Goal: Navigation & Orientation: Find specific page/section

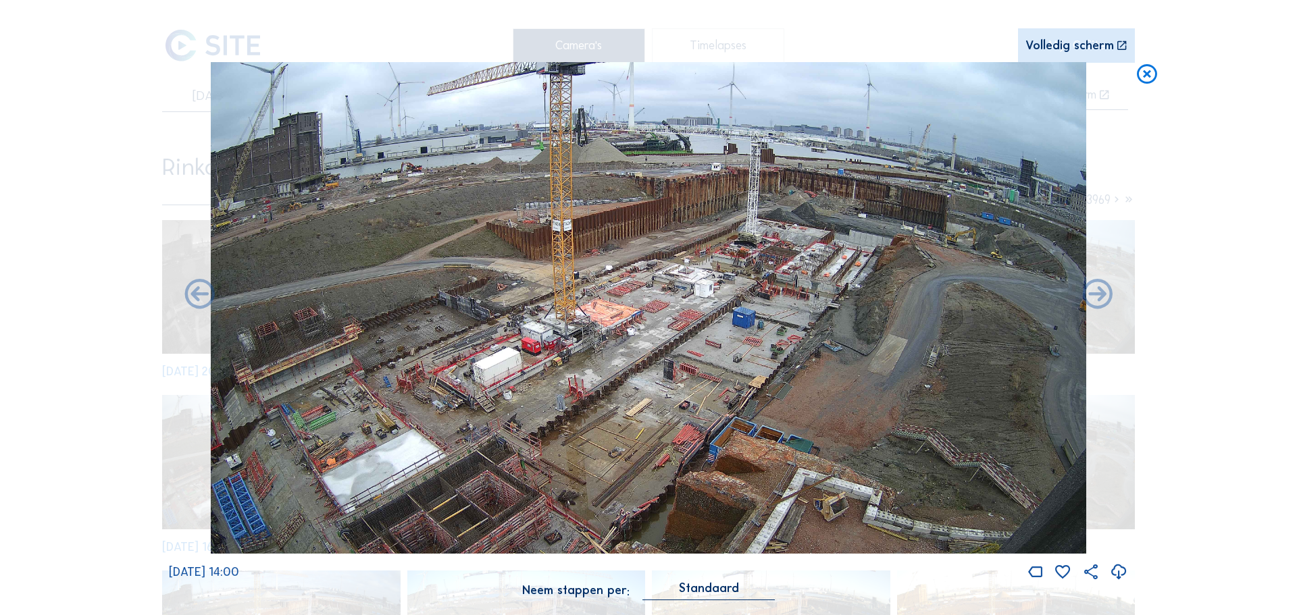
click at [1149, 83] on icon at bounding box center [1147, 74] width 24 height 25
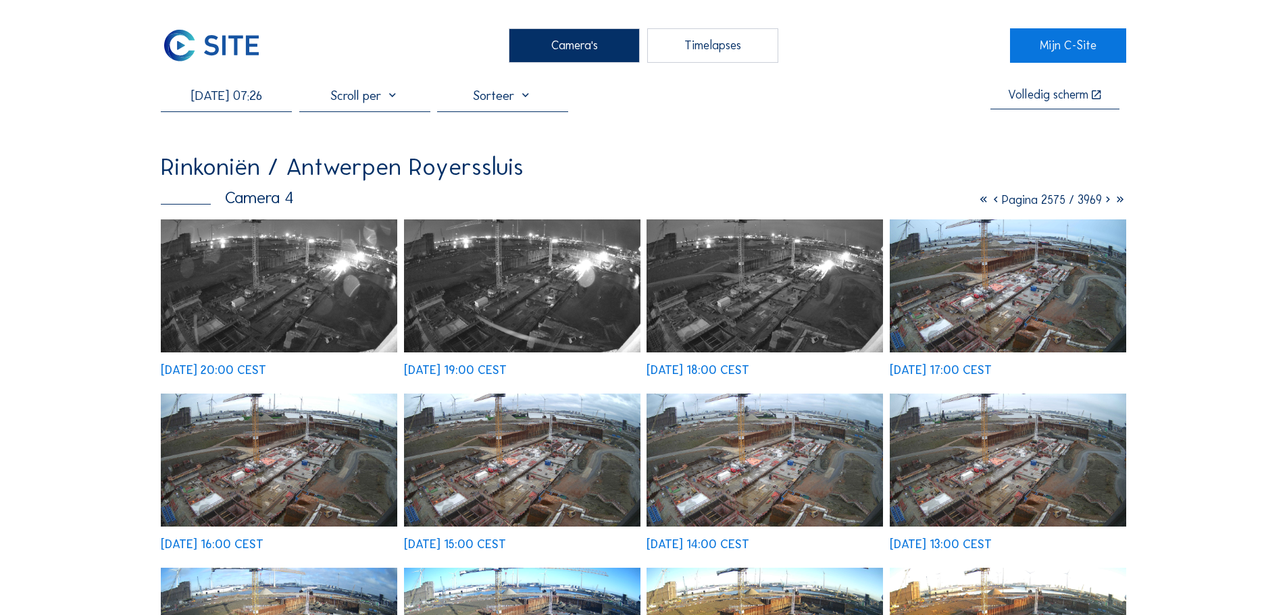
click at [238, 49] on img at bounding box center [211, 45] width 101 height 34
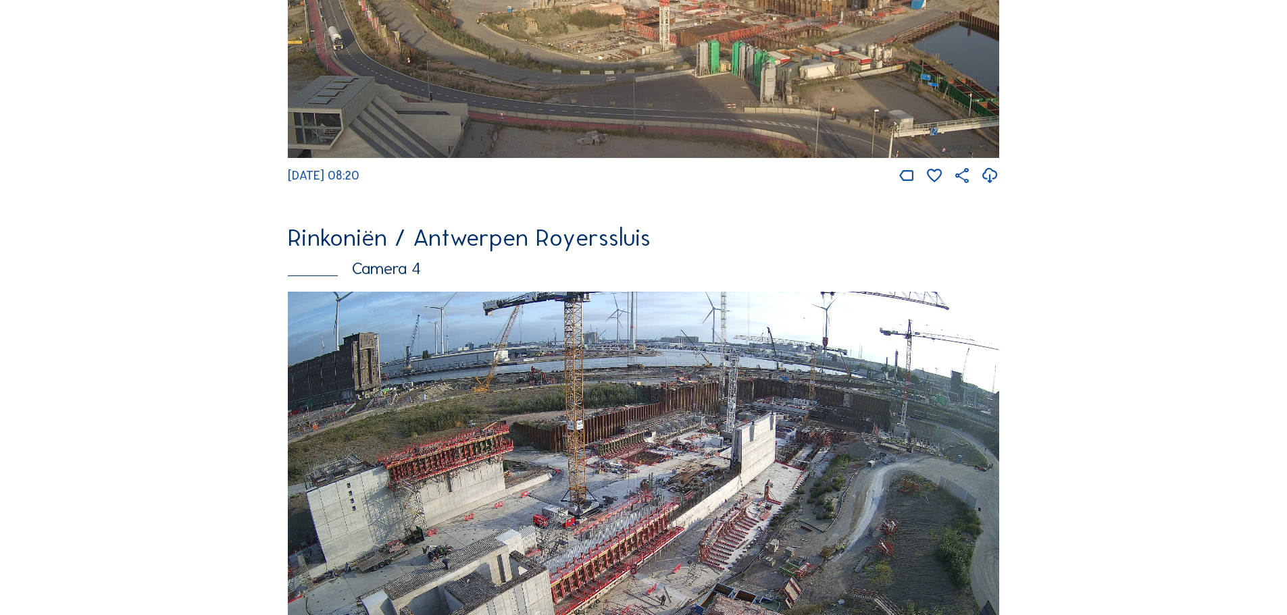
scroll to position [2296, 0]
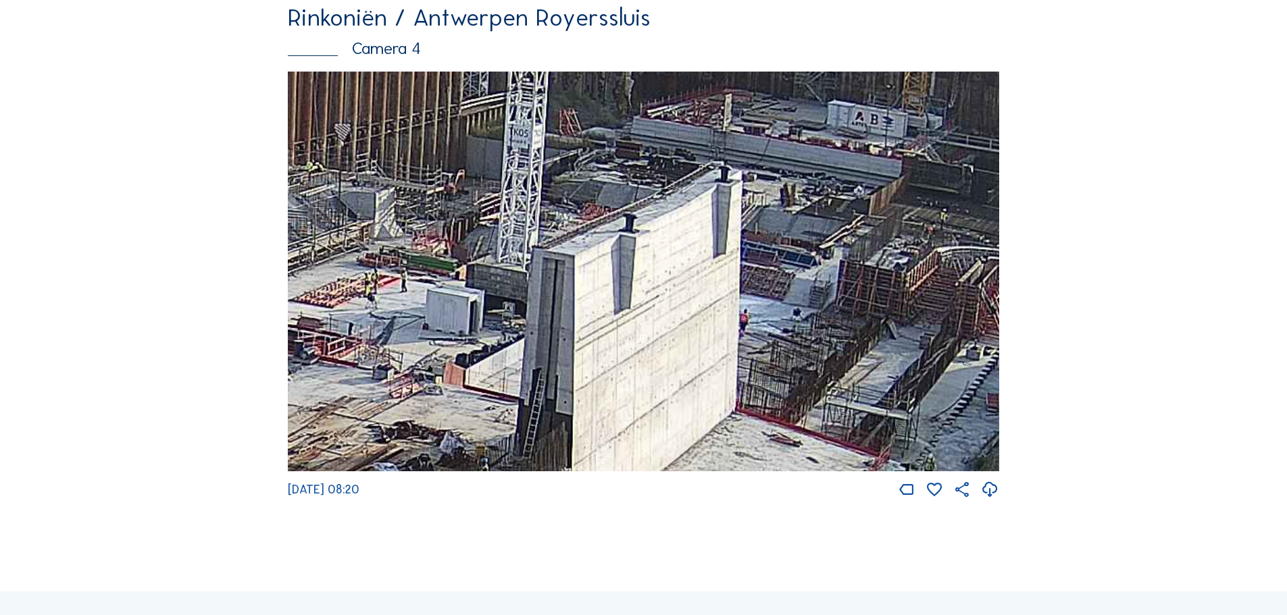
drag, startPoint x: 785, startPoint y: 261, endPoint x: 759, endPoint y: 306, distance: 51.4
click at [759, 306] on img at bounding box center [643, 272] width 711 height 401
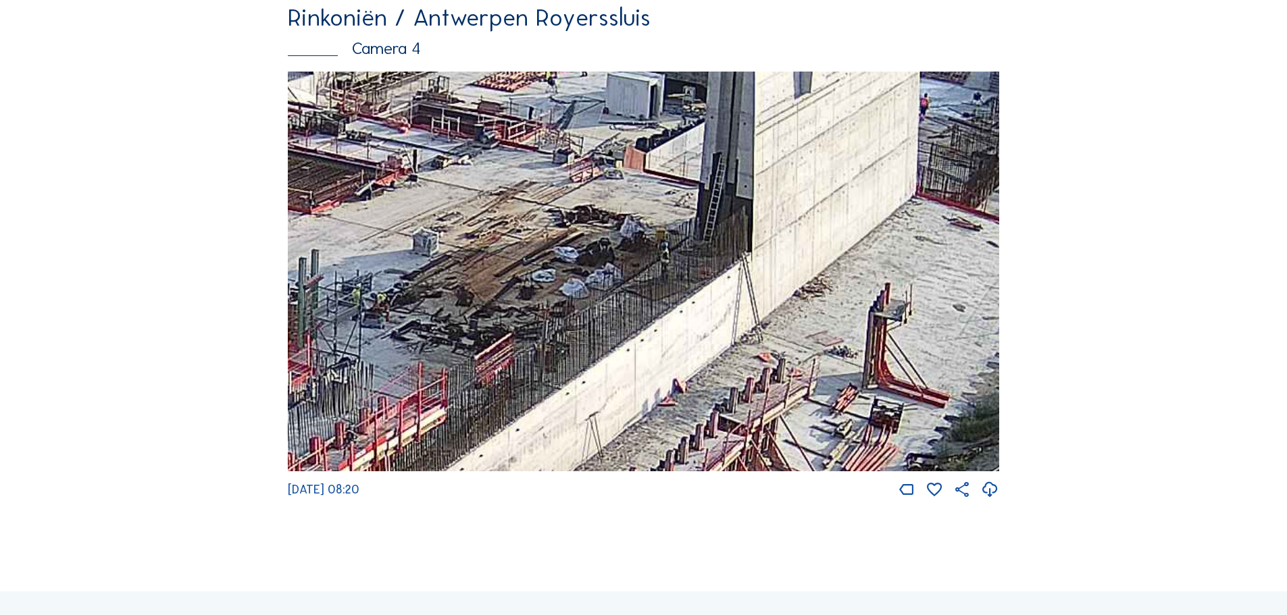
drag, startPoint x: 396, startPoint y: 384, endPoint x: 644, endPoint y: 99, distance: 378.7
click at [644, 98] on img at bounding box center [643, 272] width 711 height 401
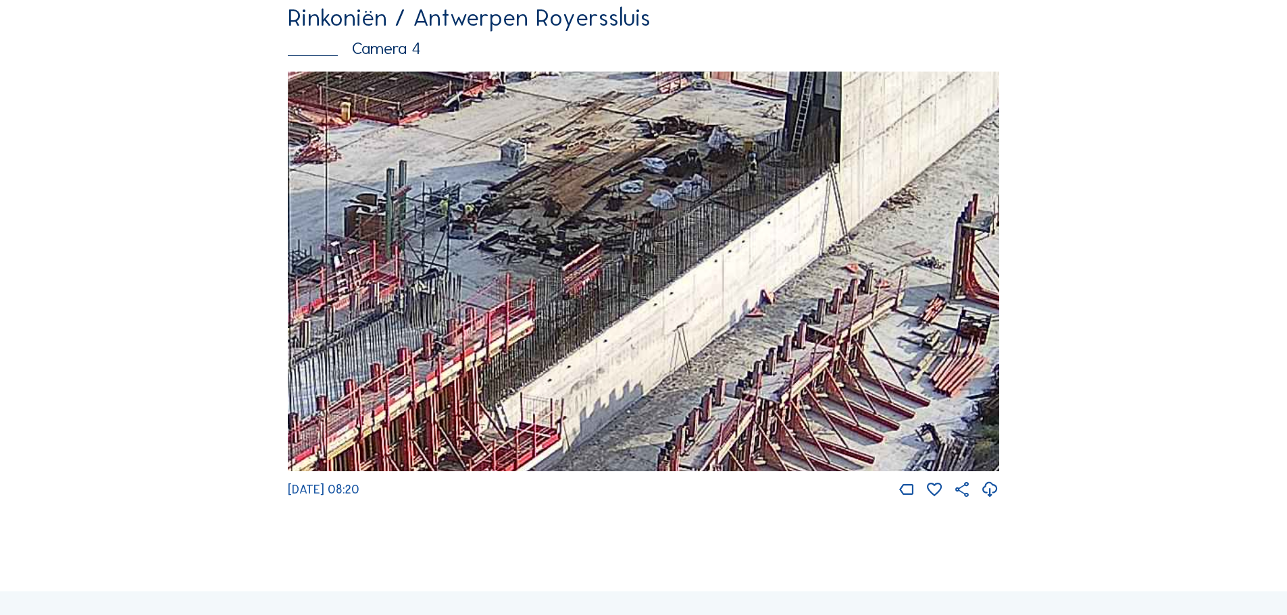
drag, startPoint x: 373, startPoint y: 371, endPoint x: 671, endPoint y: 171, distance: 358.7
click at [671, 171] on img at bounding box center [643, 272] width 711 height 401
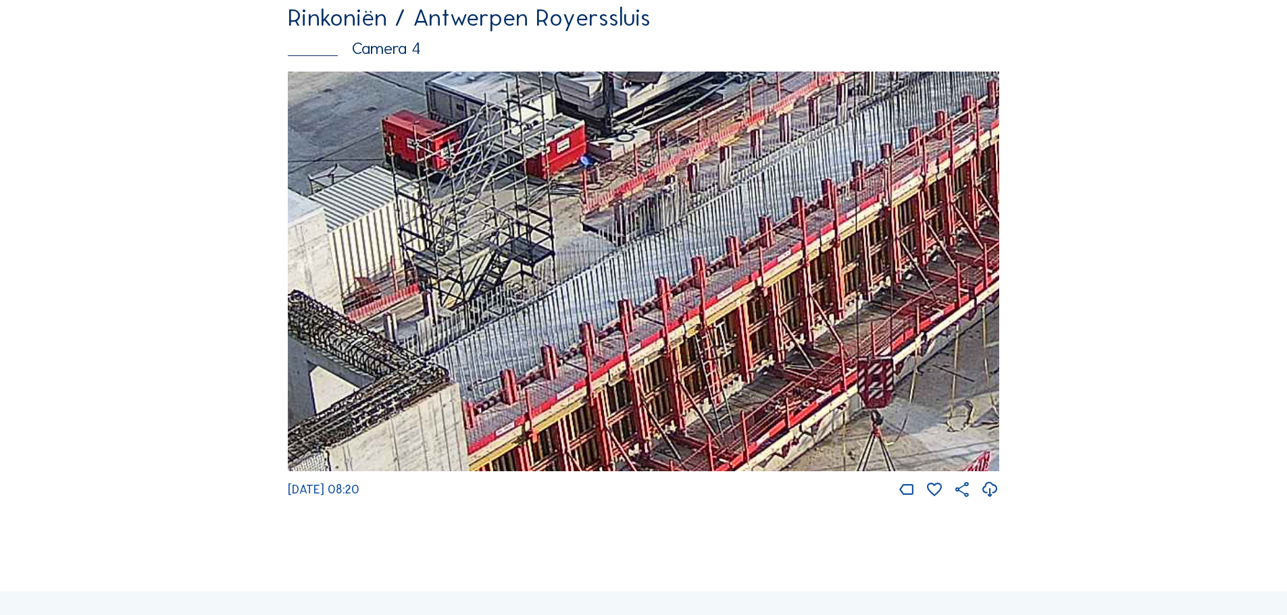
drag, startPoint x: 634, startPoint y: 265, endPoint x: 717, endPoint y: 245, distance: 85.5
click at [717, 245] on img at bounding box center [643, 272] width 711 height 401
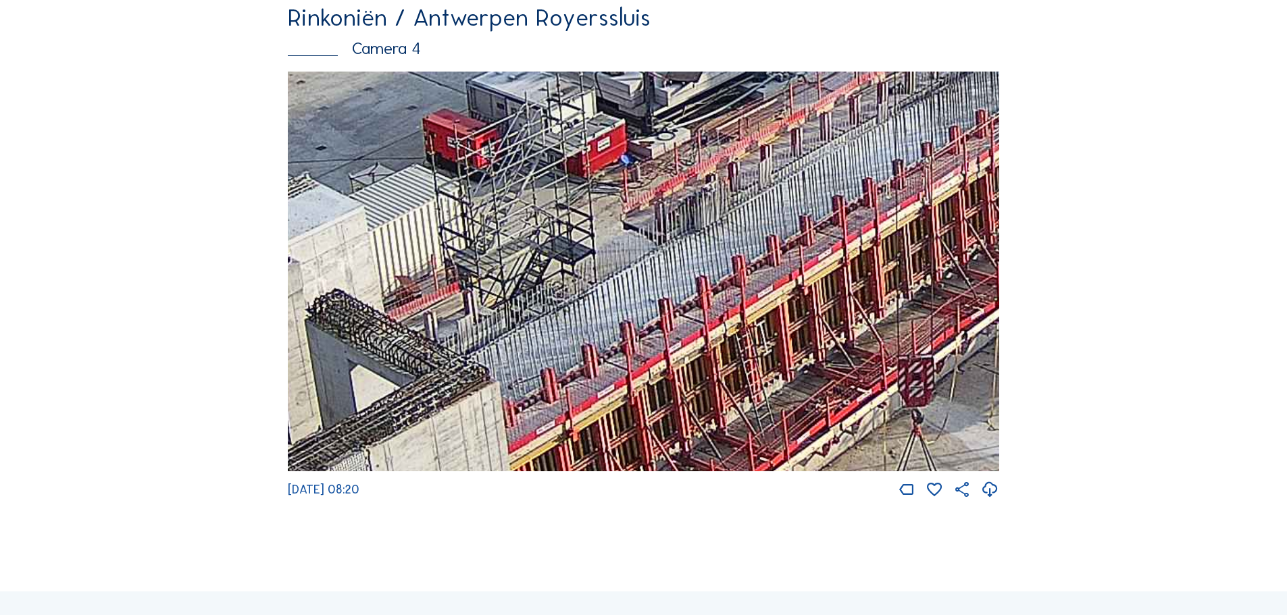
drag, startPoint x: 447, startPoint y: 330, endPoint x: 932, endPoint y: 132, distance: 524.0
click at [932, 132] on img at bounding box center [643, 272] width 711 height 401
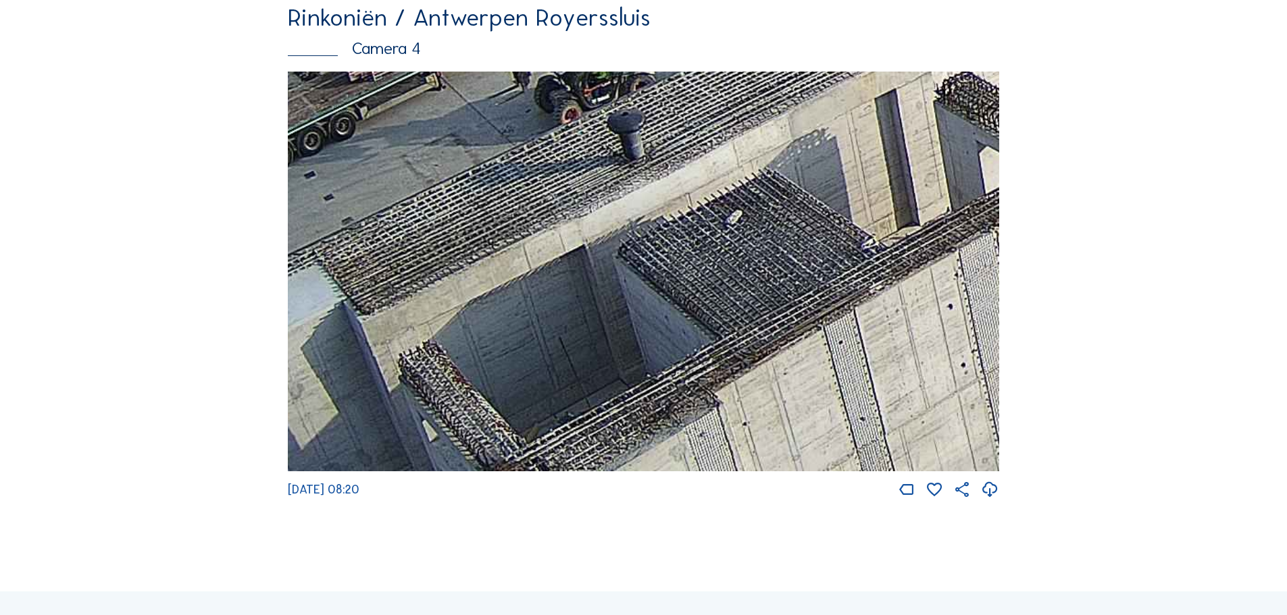
drag, startPoint x: 650, startPoint y: 302, endPoint x: 711, endPoint y: 285, distance: 62.4
click at [711, 285] on img at bounding box center [643, 272] width 711 height 401
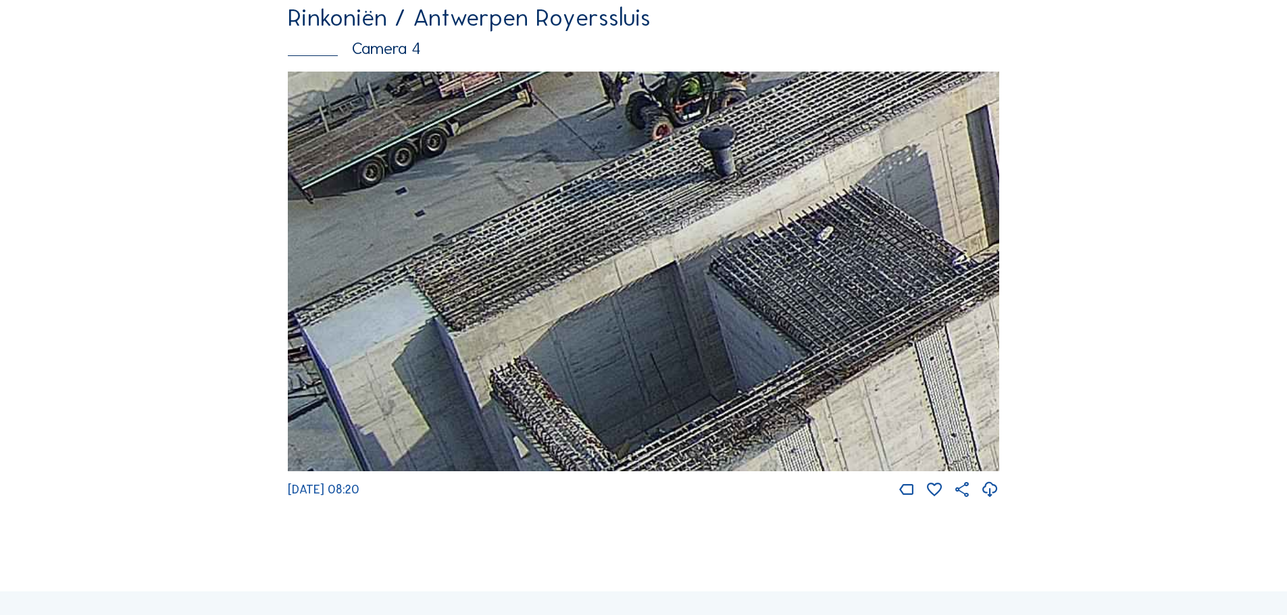
drag, startPoint x: 529, startPoint y: 329, endPoint x: 560, endPoint y: 362, distance: 45.4
click at [560, 362] on img at bounding box center [643, 272] width 711 height 401
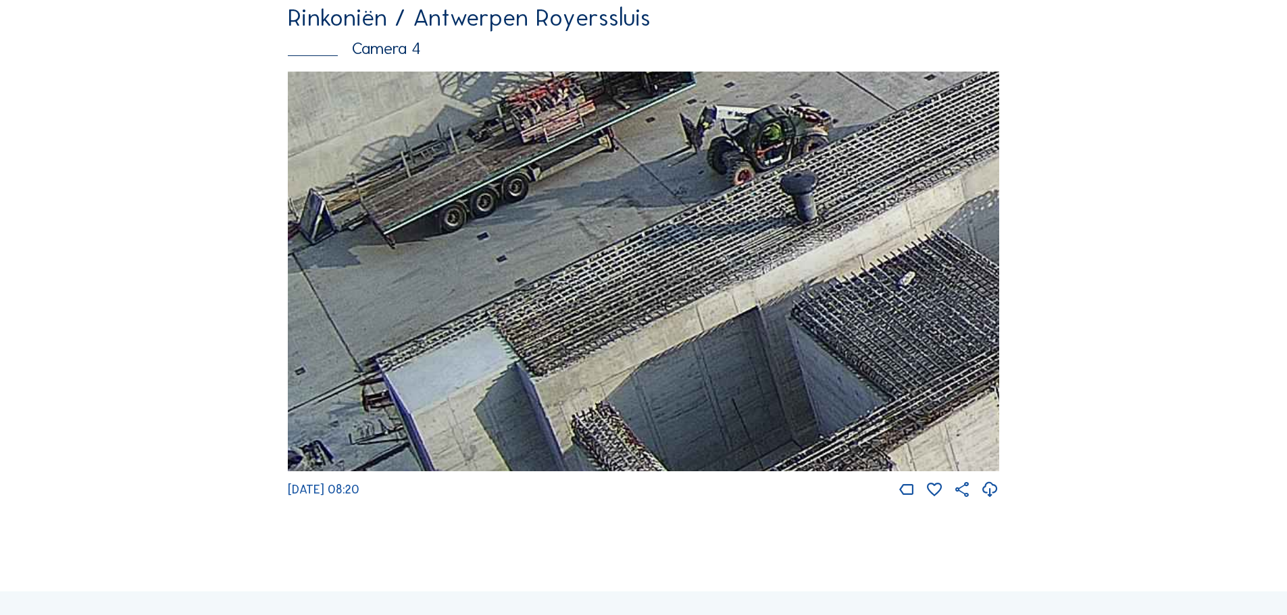
drag, startPoint x: 583, startPoint y: 323, endPoint x: 598, endPoint y: 331, distance: 16.9
click at [598, 331] on img at bounding box center [643, 272] width 711 height 401
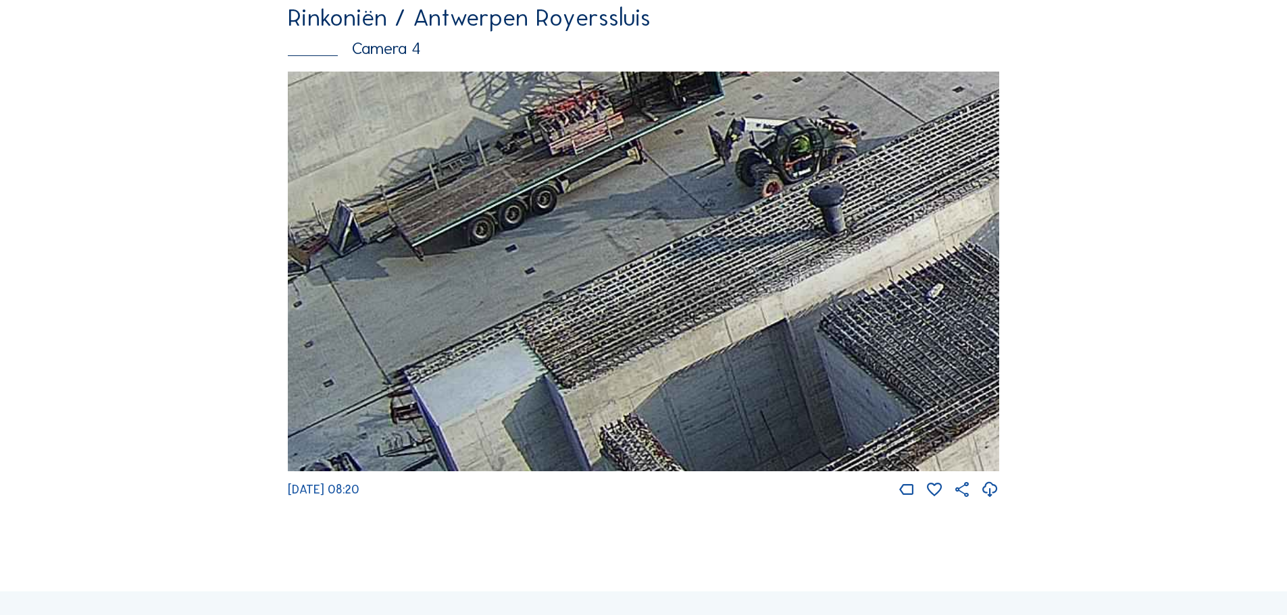
drag, startPoint x: 562, startPoint y: 285, endPoint x: 650, endPoint y: 330, distance: 99.4
click at [648, 333] on img at bounding box center [643, 272] width 711 height 401
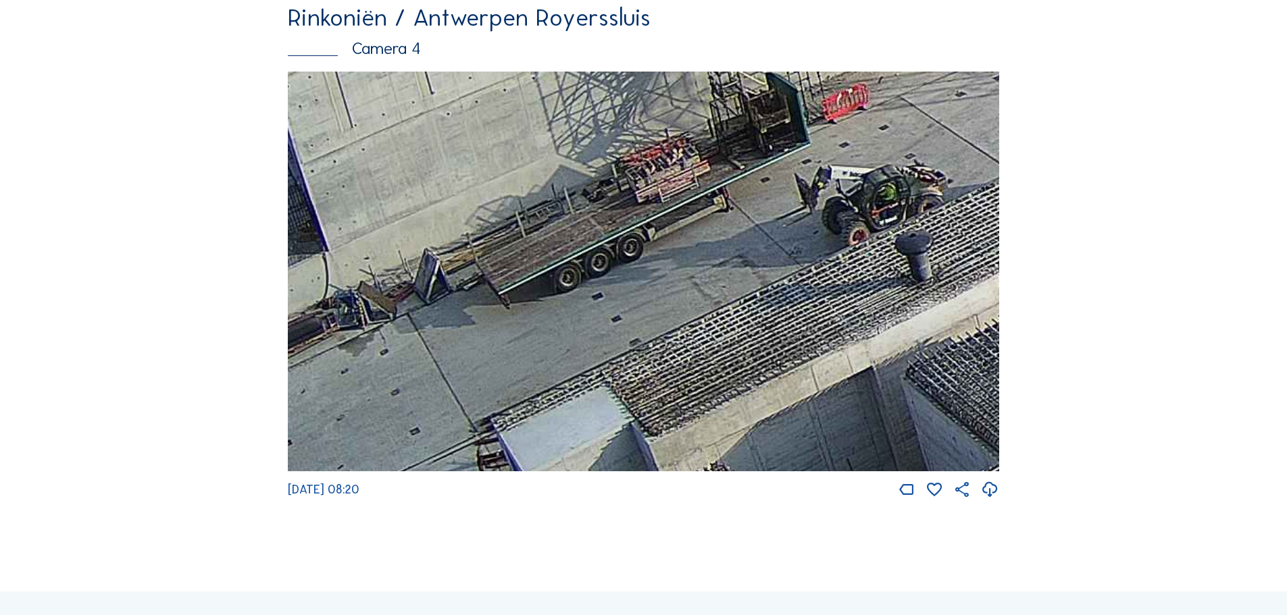
drag, startPoint x: 571, startPoint y: 290, endPoint x: 675, endPoint y: 341, distance: 115.7
click at [675, 341] on img at bounding box center [643, 272] width 711 height 401
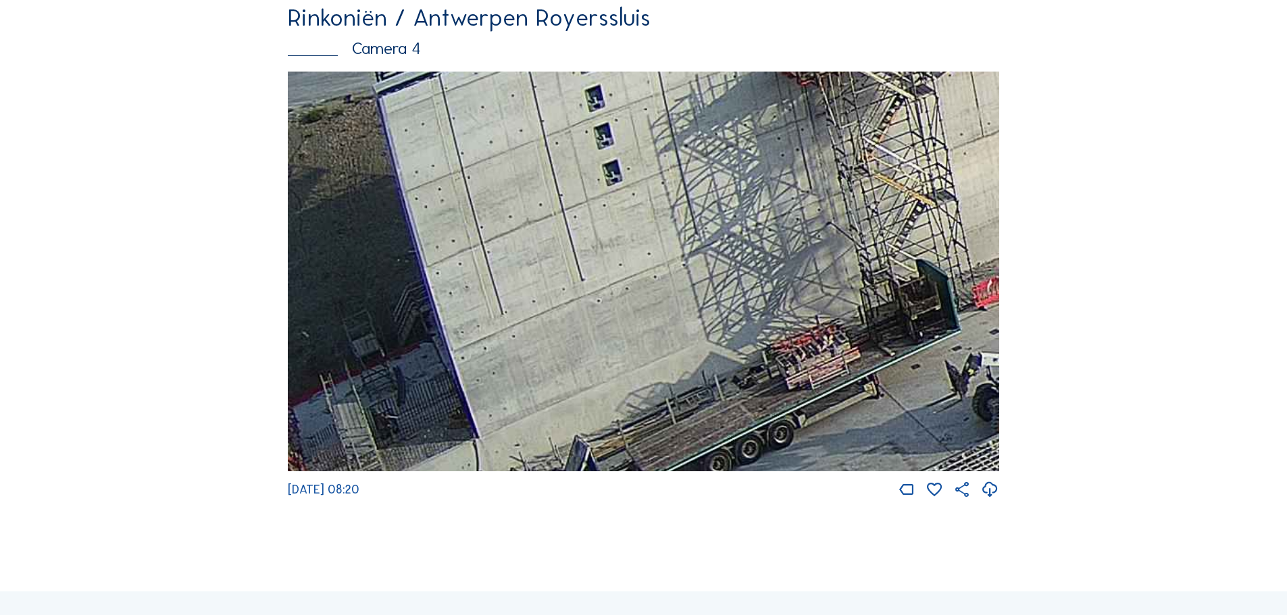
drag, startPoint x: 687, startPoint y: 347, endPoint x: 693, endPoint y: 351, distance: 7.0
click at [693, 351] on img at bounding box center [643, 272] width 711 height 401
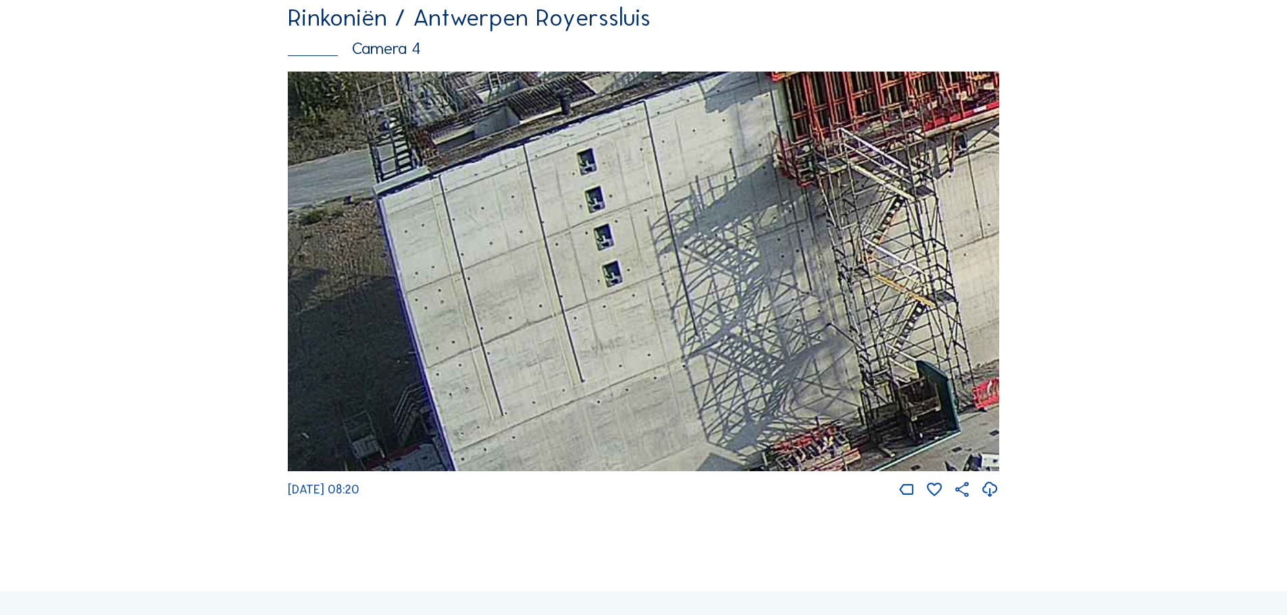
click at [649, 308] on img at bounding box center [643, 272] width 711 height 401
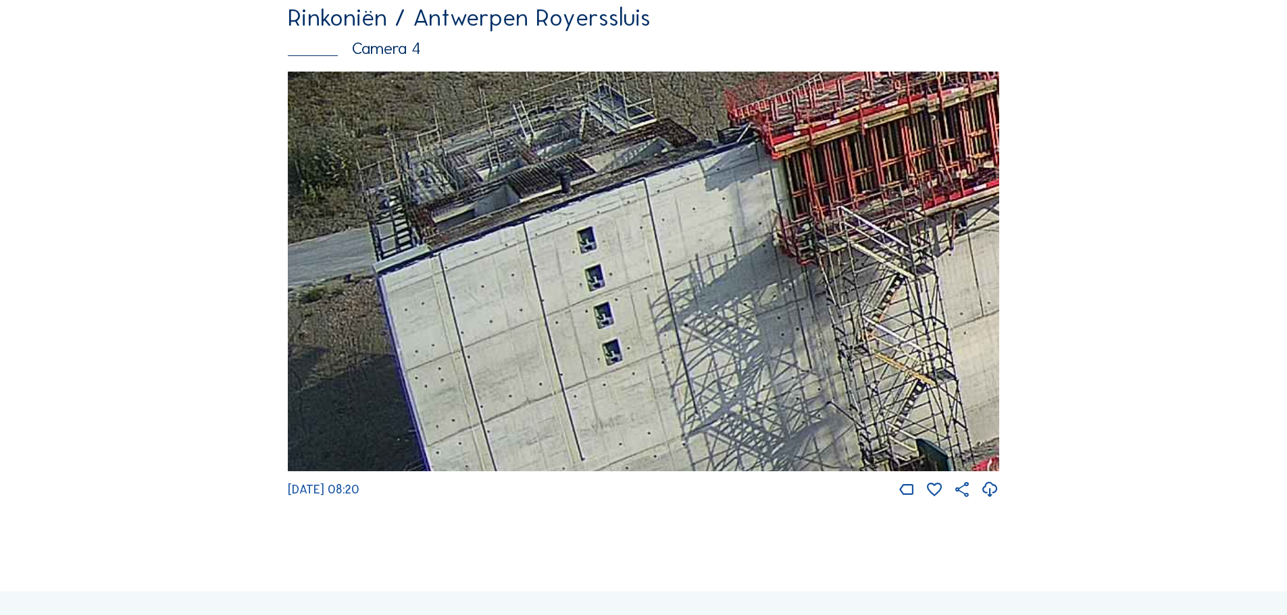
drag, startPoint x: 671, startPoint y: 282, endPoint x: 681, endPoint y: 326, distance: 44.6
click at [681, 326] on img at bounding box center [643, 272] width 711 height 401
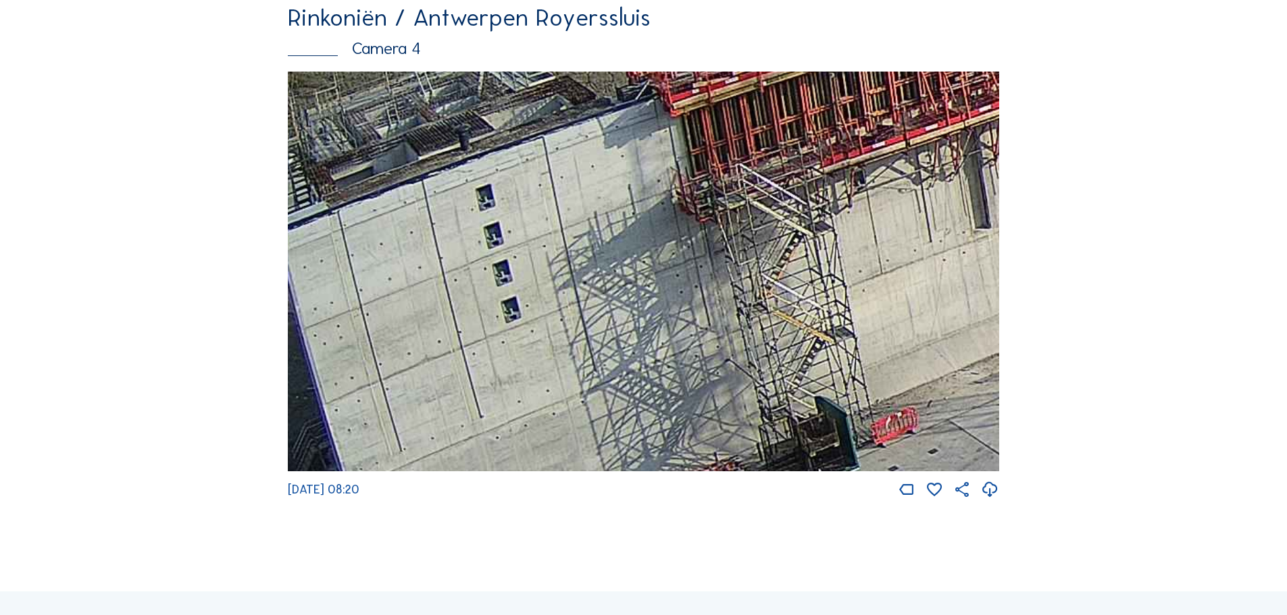
drag, startPoint x: 803, startPoint y: 355, endPoint x: 702, endPoint y: 269, distance: 132.7
click at [702, 269] on img at bounding box center [643, 272] width 711 height 401
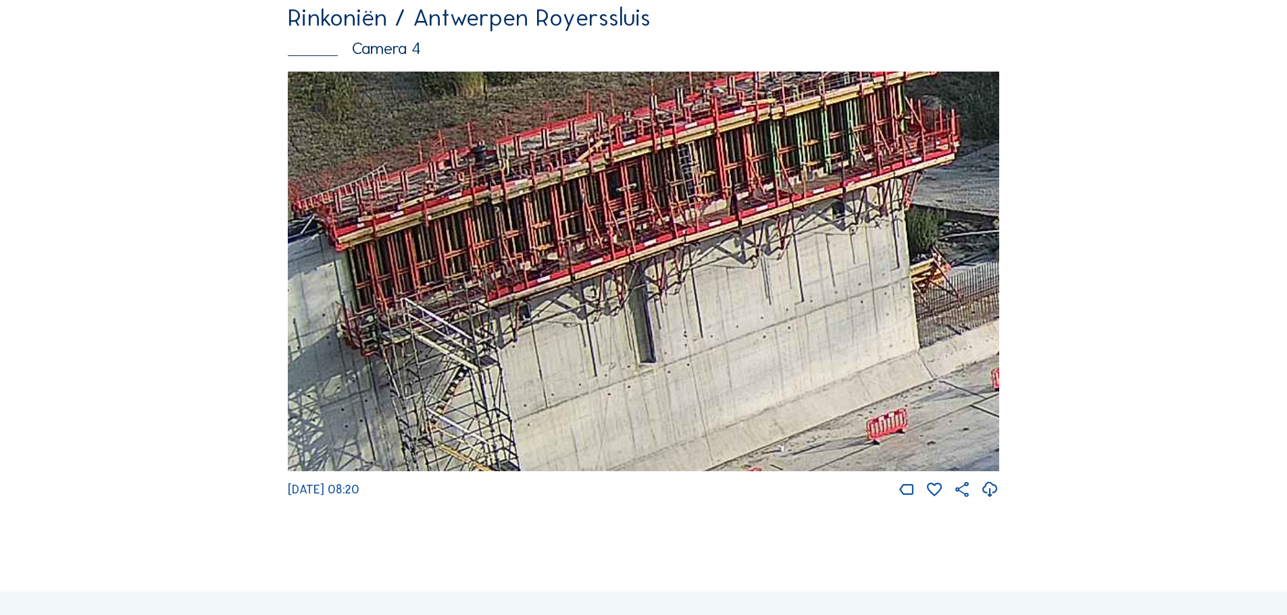
drag, startPoint x: 926, startPoint y: 290, endPoint x: 592, endPoint y: 421, distance: 358.4
click at [592, 421] on img at bounding box center [643, 272] width 711 height 401
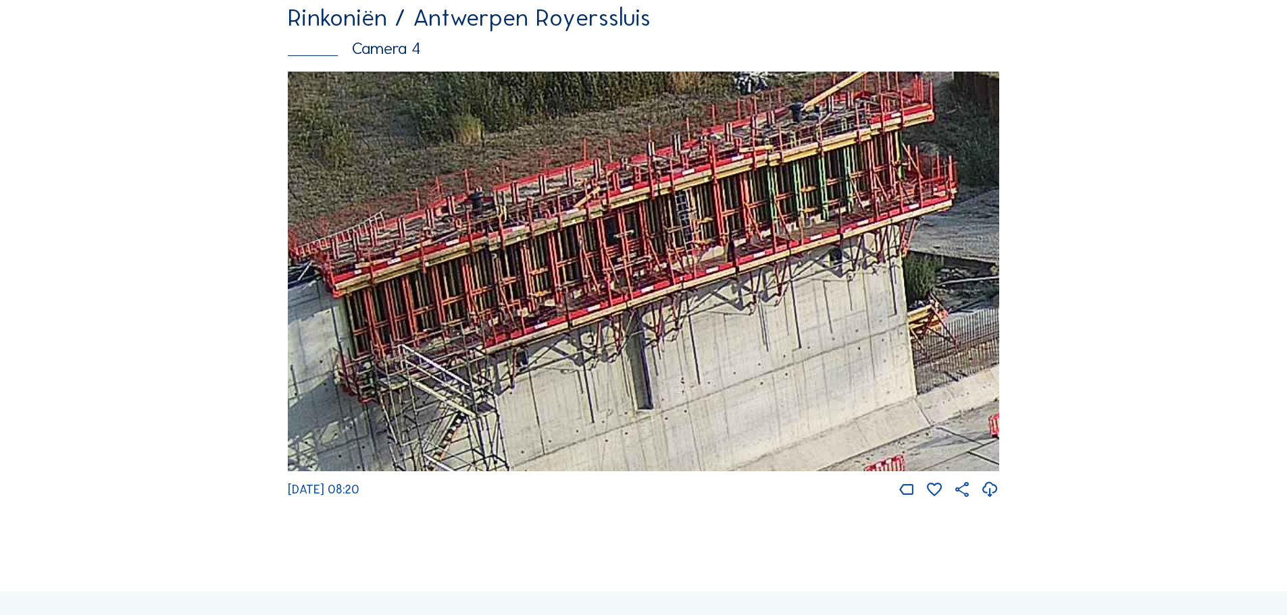
drag, startPoint x: 831, startPoint y: 340, endPoint x: 828, endPoint y: 386, distance: 46.7
click at [828, 386] on img at bounding box center [643, 272] width 711 height 401
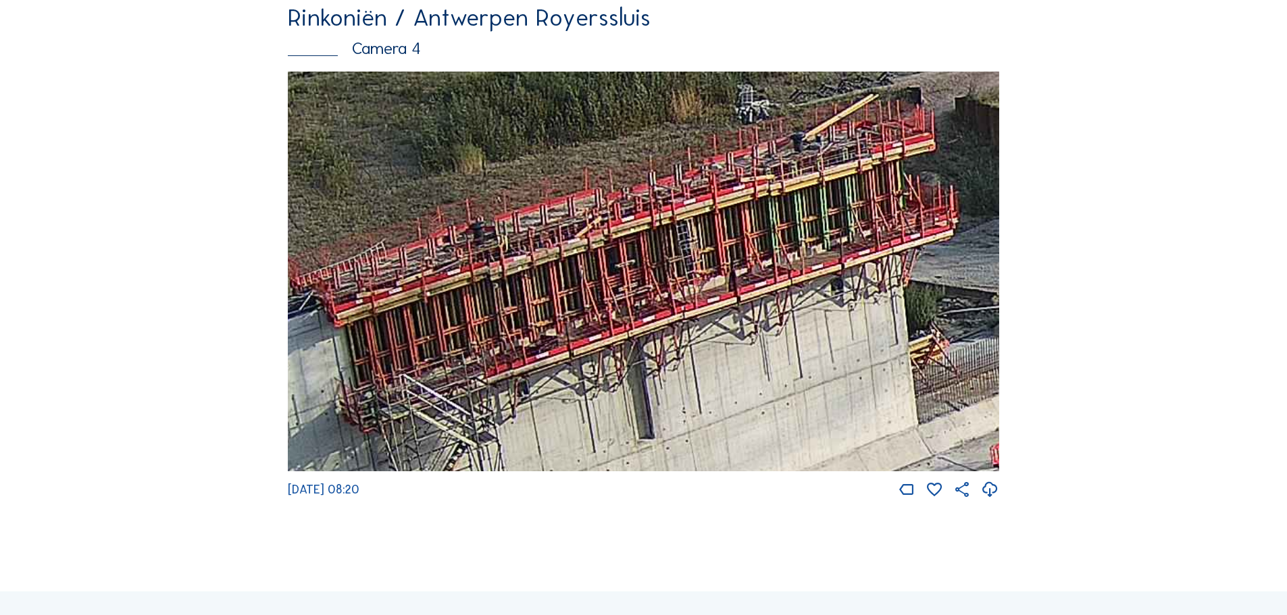
drag, startPoint x: 881, startPoint y: 338, endPoint x: 881, endPoint y: 363, distance: 24.3
click at [881, 363] on img at bounding box center [643, 272] width 711 height 401
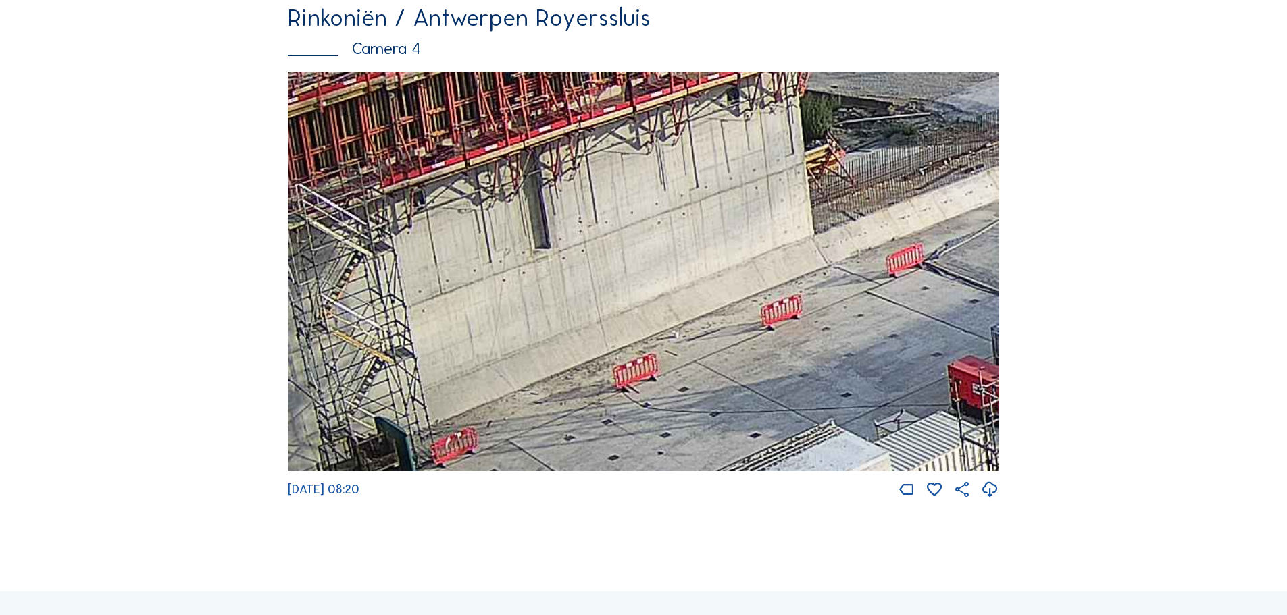
drag, startPoint x: 794, startPoint y: 318, endPoint x: 730, endPoint y: 204, distance: 130.9
click at [730, 204] on img at bounding box center [643, 272] width 711 height 401
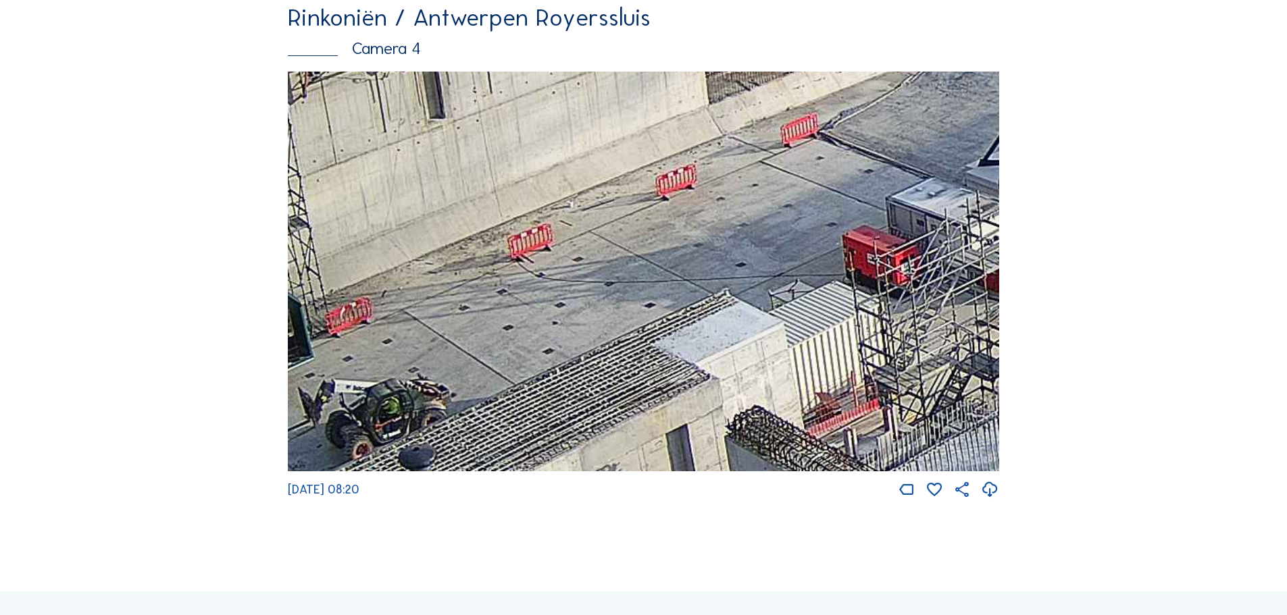
click at [613, 195] on img at bounding box center [643, 272] width 711 height 401
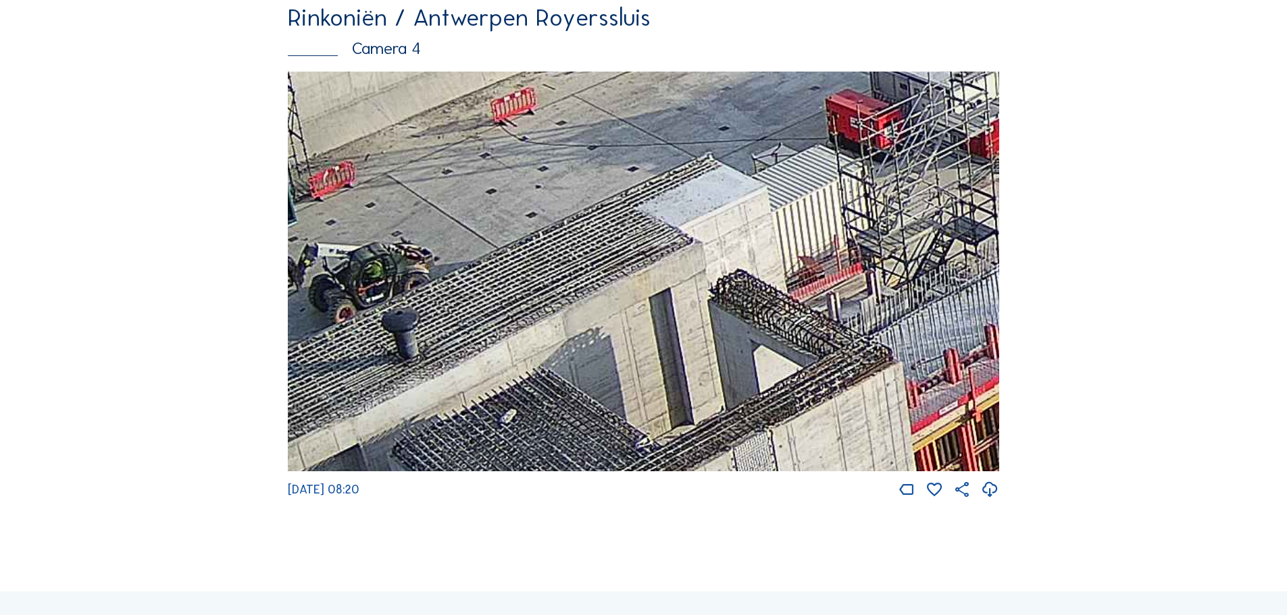
drag, startPoint x: 810, startPoint y: 376, endPoint x: 795, endPoint y: 236, distance: 141.3
click at [794, 236] on img at bounding box center [643, 272] width 711 height 401
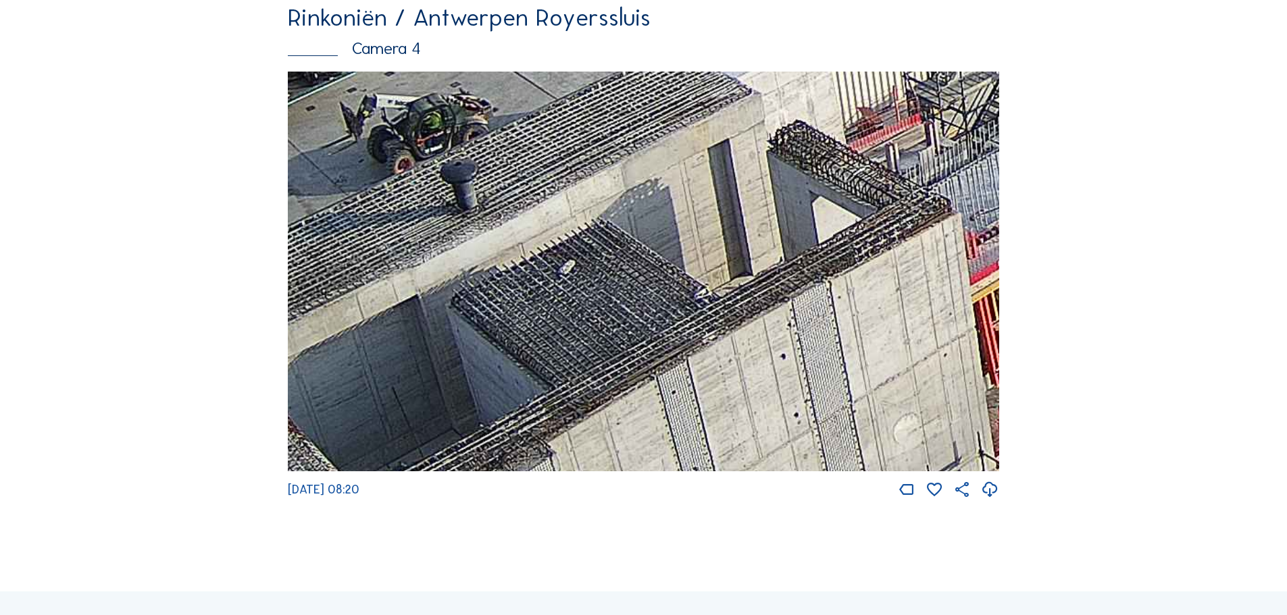
drag, startPoint x: 683, startPoint y: 280, endPoint x: 692, endPoint y: 205, distance: 76.1
click at [692, 205] on img at bounding box center [643, 272] width 711 height 401
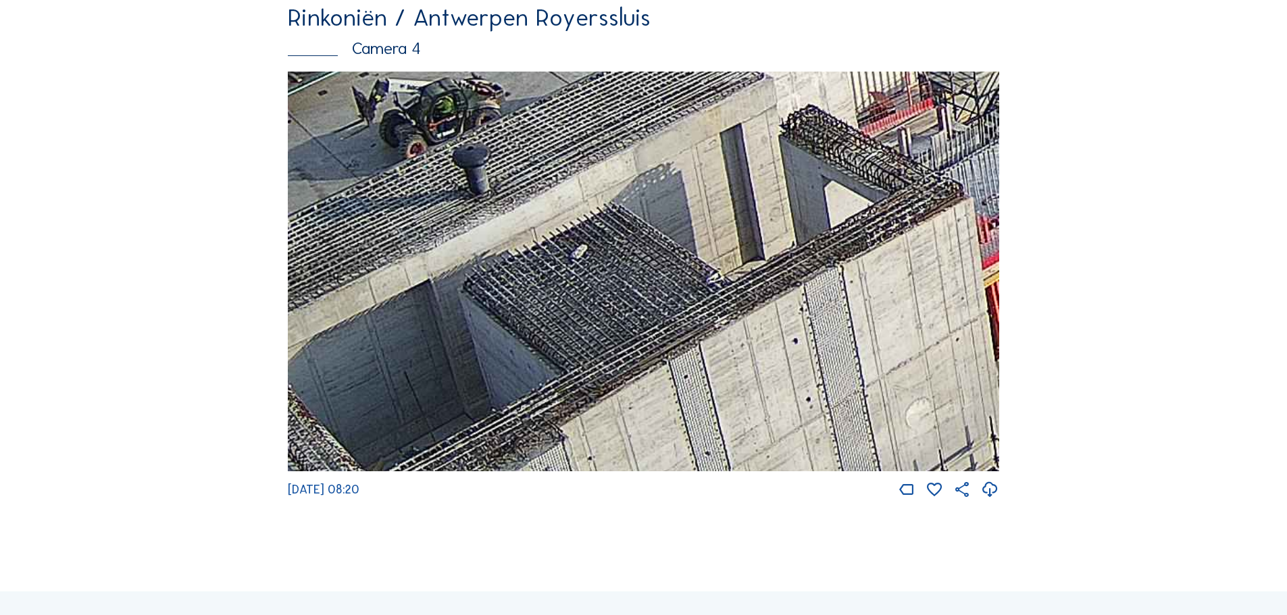
drag, startPoint x: 815, startPoint y: 261, endPoint x: 821, endPoint y: 316, distance: 55.0
click at [821, 316] on img at bounding box center [643, 272] width 711 height 401
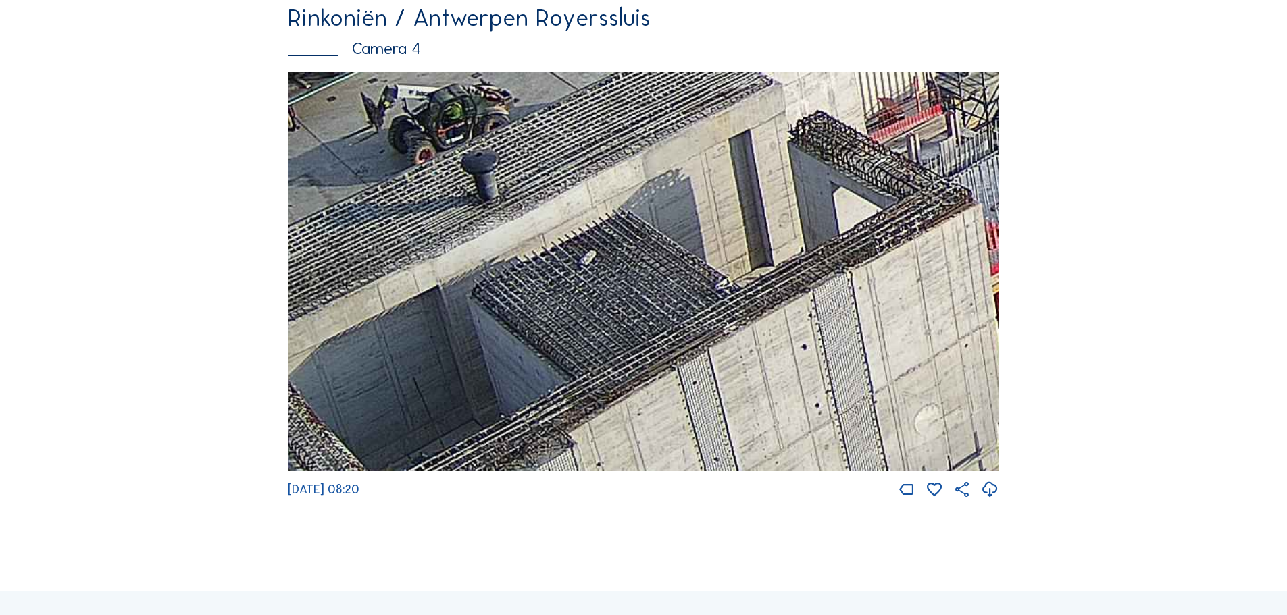
drag, startPoint x: 598, startPoint y: 324, endPoint x: 650, endPoint y: 303, distance: 55.4
click at [650, 303] on img at bounding box center [643, 272] width 711 height 401
